Goal: Browse casually

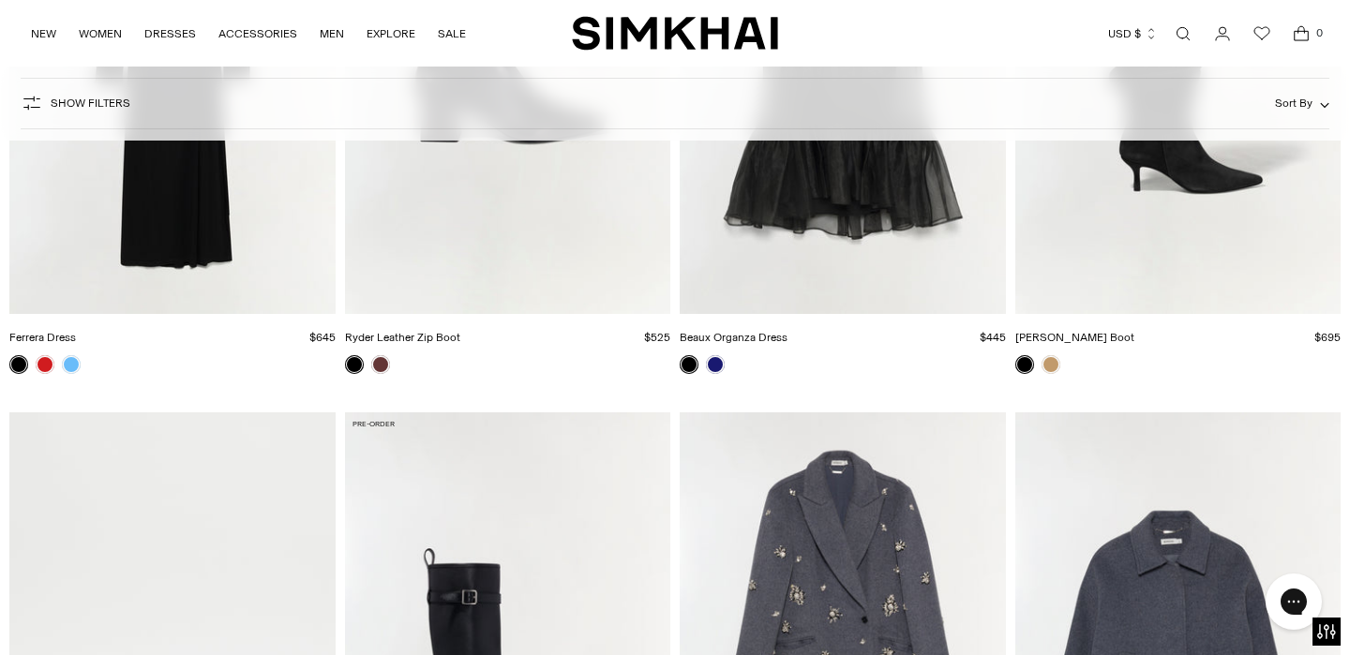
scroll to position [3590, 0]
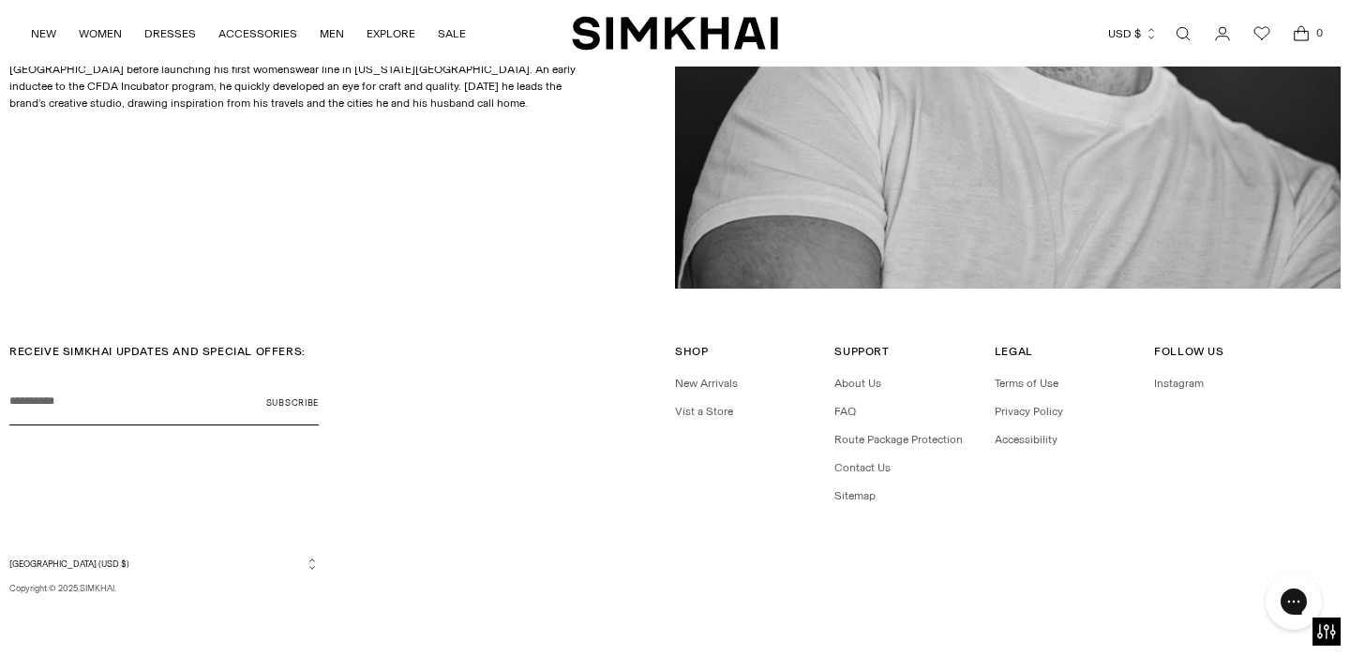
scroll to position [1252, 0]
